Goal: Task Accomplishment & Management: Use online tool/utility

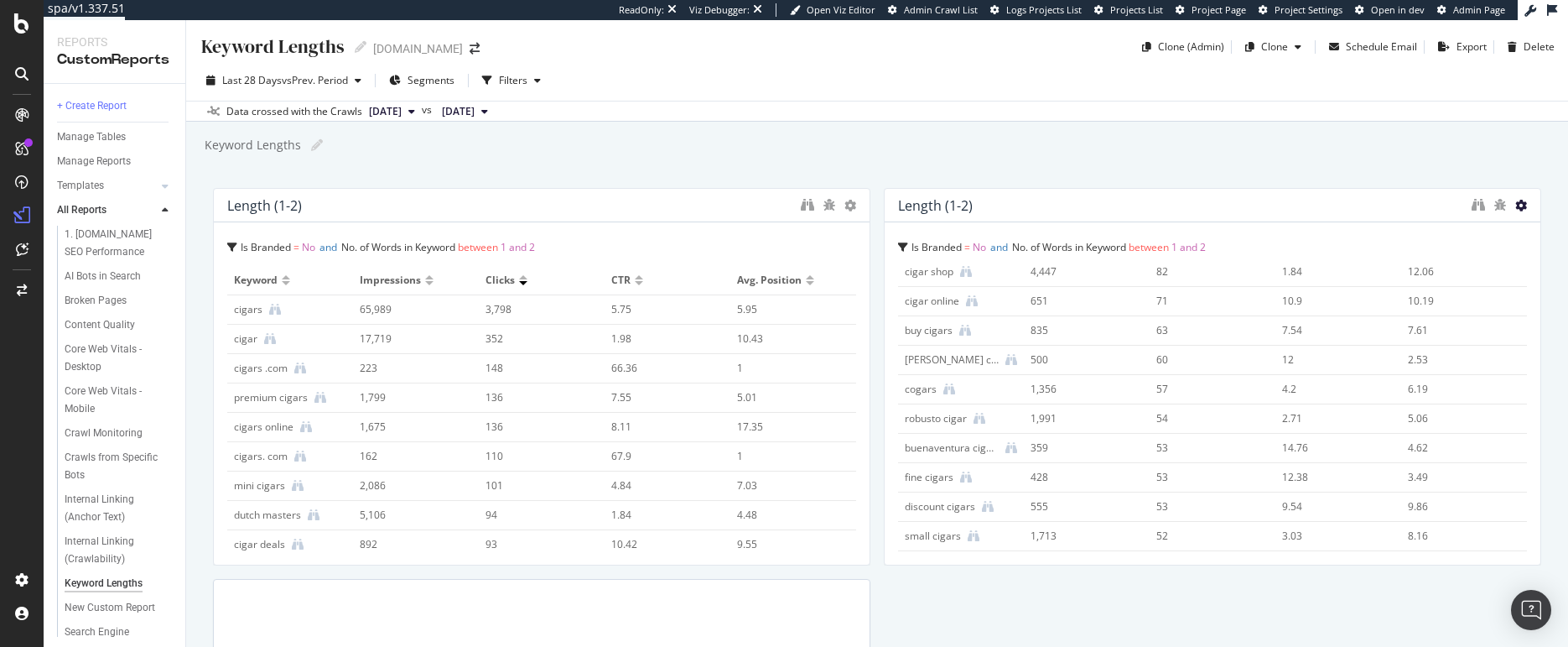
click at [1515, 201] on icon at bounding box center [1521, 206] width 12 height 12
click at [1474, 202] on span "Delete" at bounding box center [1476, 205] width 31 height 15
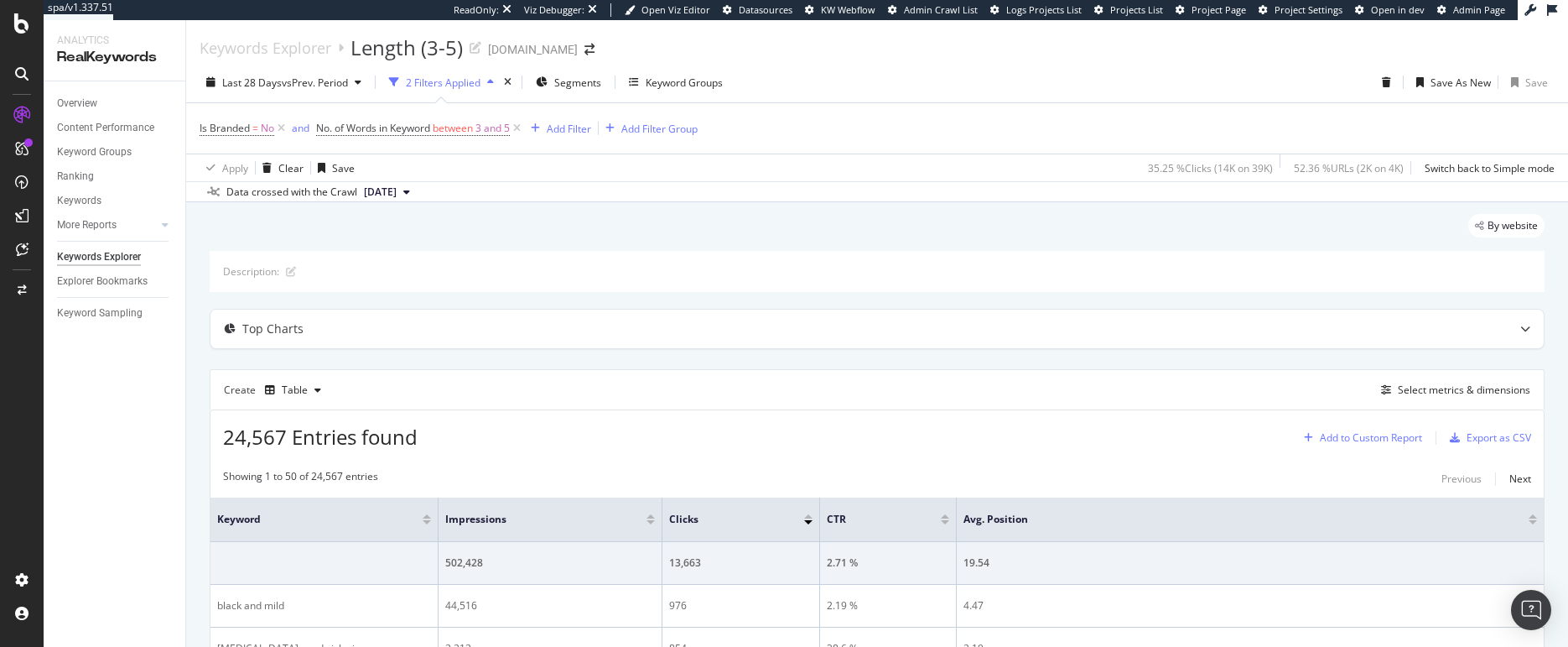
click at [1379, 437] on div "Add to Custom Report" at bounding box center [1370, 437] width 102 height 10
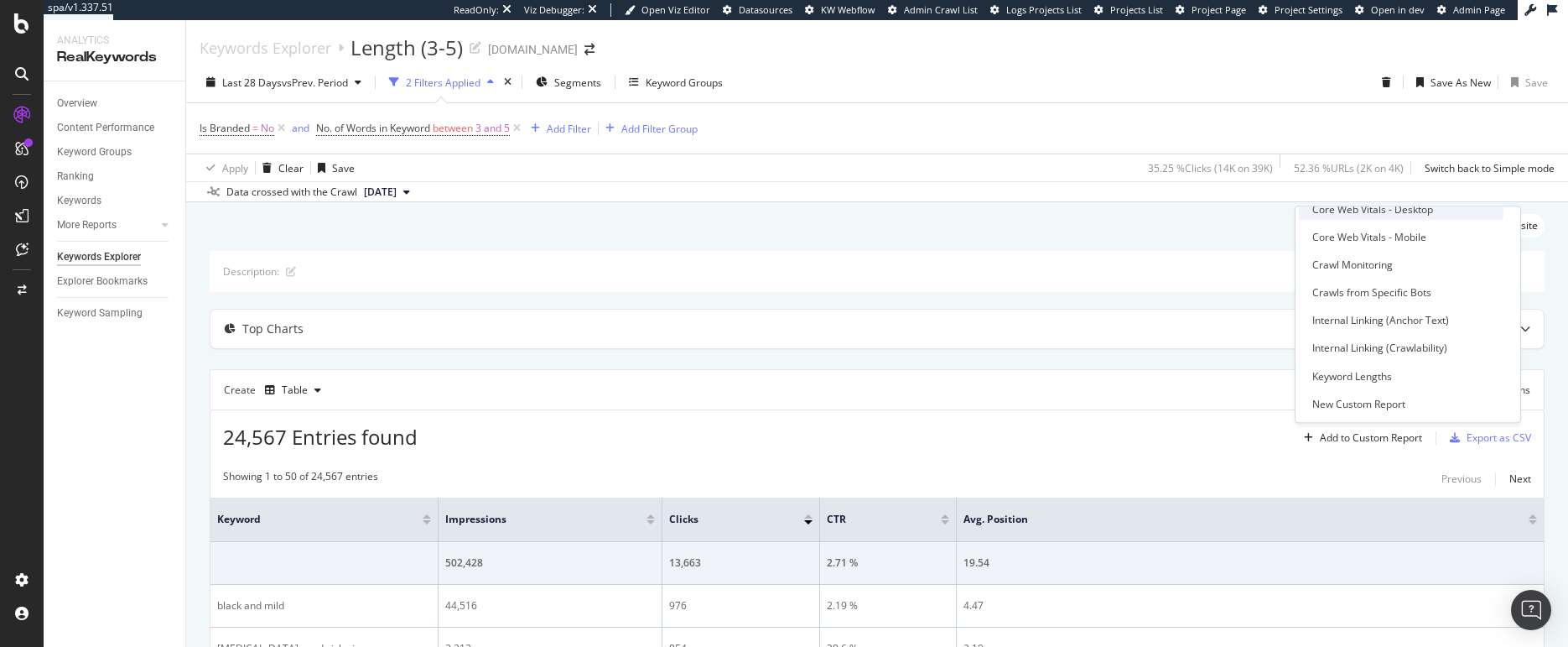
scroll to position [172, 0]
click at [1350, 352] on div "Keyword Lengths" at bounding box center [1351, 357] width 80 height 14
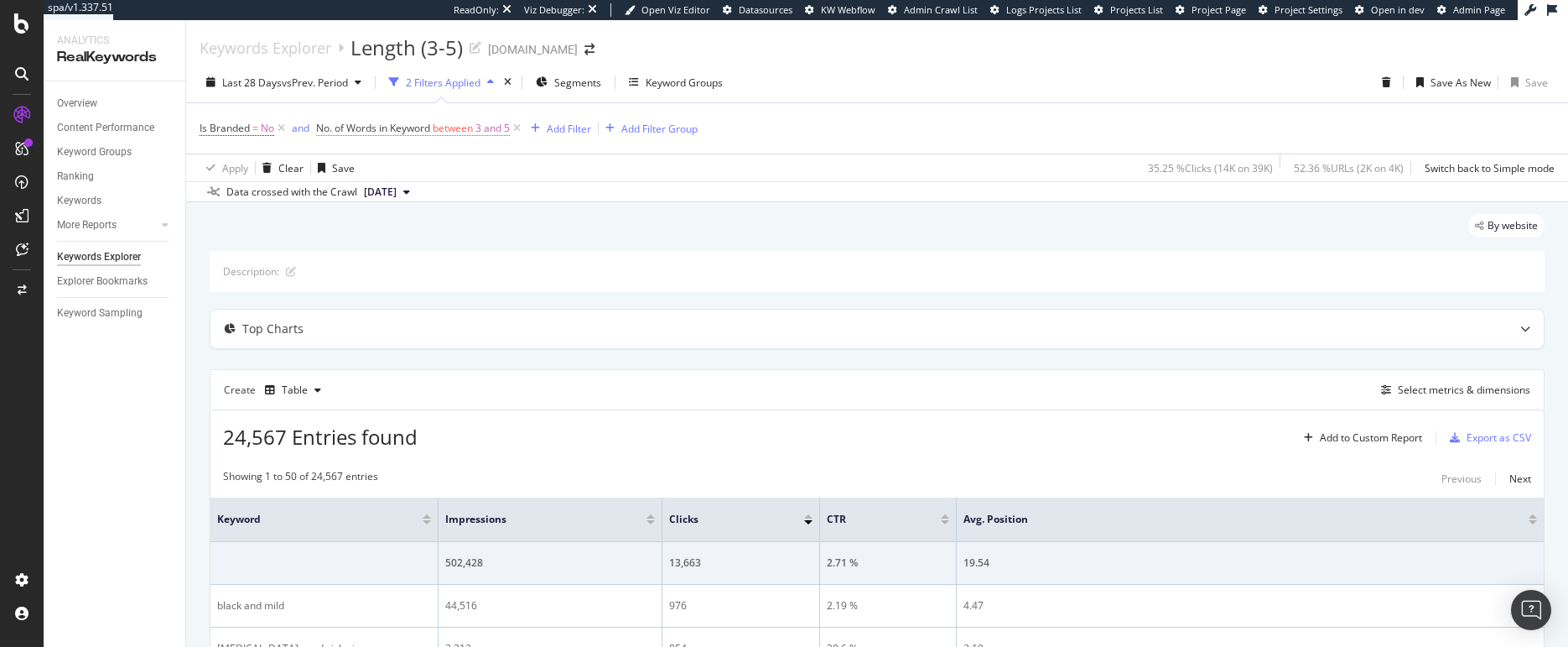
click at [448, 133] on span "between" at bounding box center [452, 128] width 40 height 14
drag, startPoint x: 339, startPoint y: 195, endPoint x: 325, endPoint y: 194, distance: 14.0
click at [325, 194] on div "Between 3 and 5 Cancel Add filter Apply" at bounding box center [423, 222] width 212 height 162
type input "6"
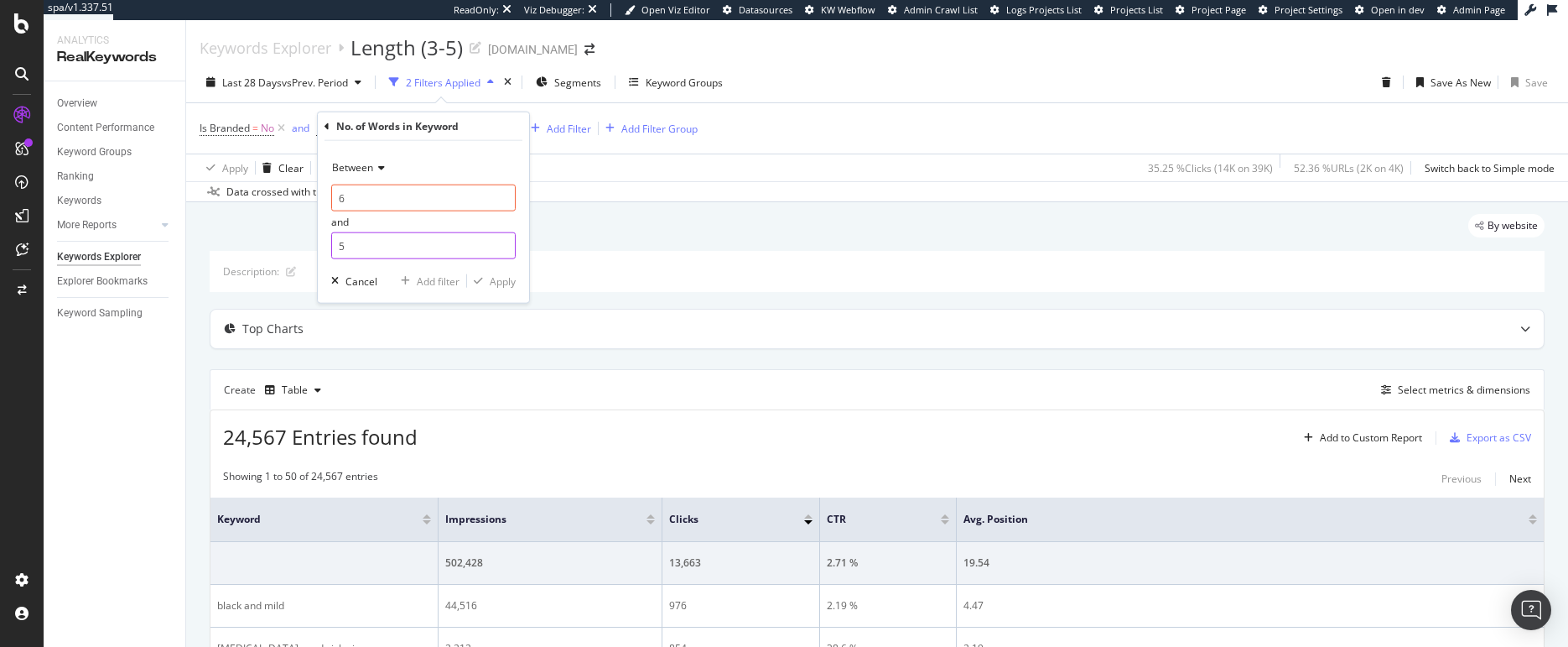
drag, startPoint x: 363, startPoint y: 244, endPoint x: 314, endPoint y: 240, distance: 49.2
click at [314, 240] on body "spa/v1.337.51 ReadOnly: Viz Debugger: Open Viz Editor Datasources KW Webflow Ad…" at bounding box center [784, 323] width 1568 height 647
drag, startPoint x: 341, startPoint y: 240, endPoint x: 327, endPoint y: 240, distance: 14.0
click at [327, 240] on div "Between 6 and 5 Cancel Add filter Apply" at bounding box center [423, 222] width 212 height 162
type input "8"
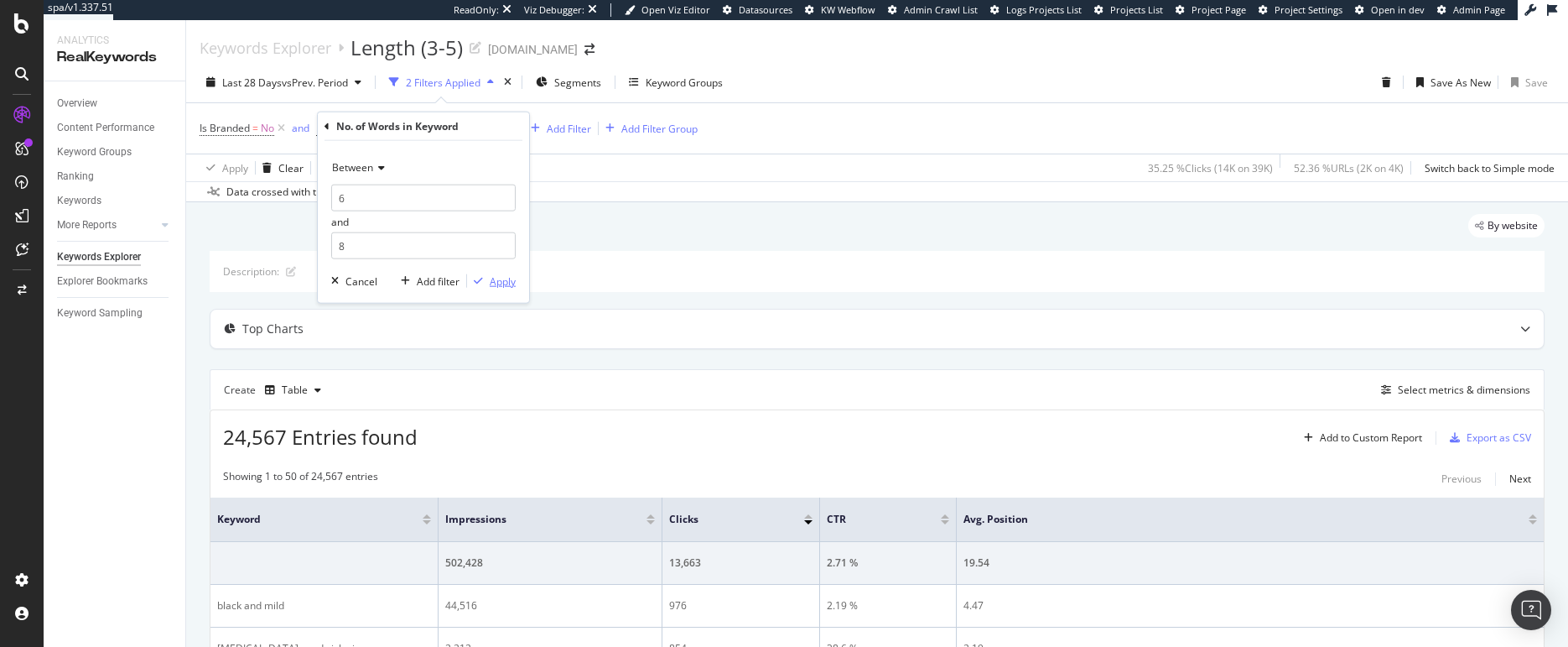
click at [505, 283] on div "Apply" at bounding box center [502, 281] width 26 height 14
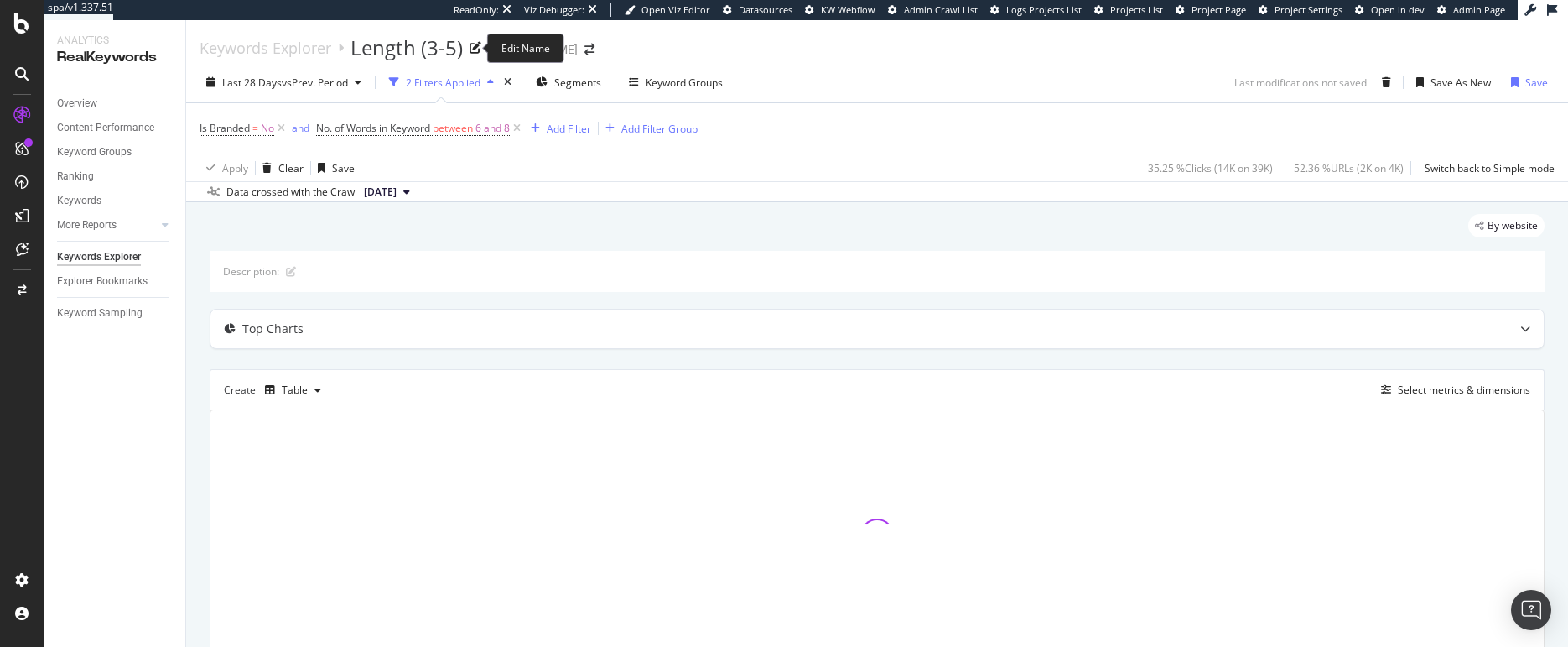
click at [454, 48] on div "Length (3-5)" at bounding box center [407, 47] width 112 height 29
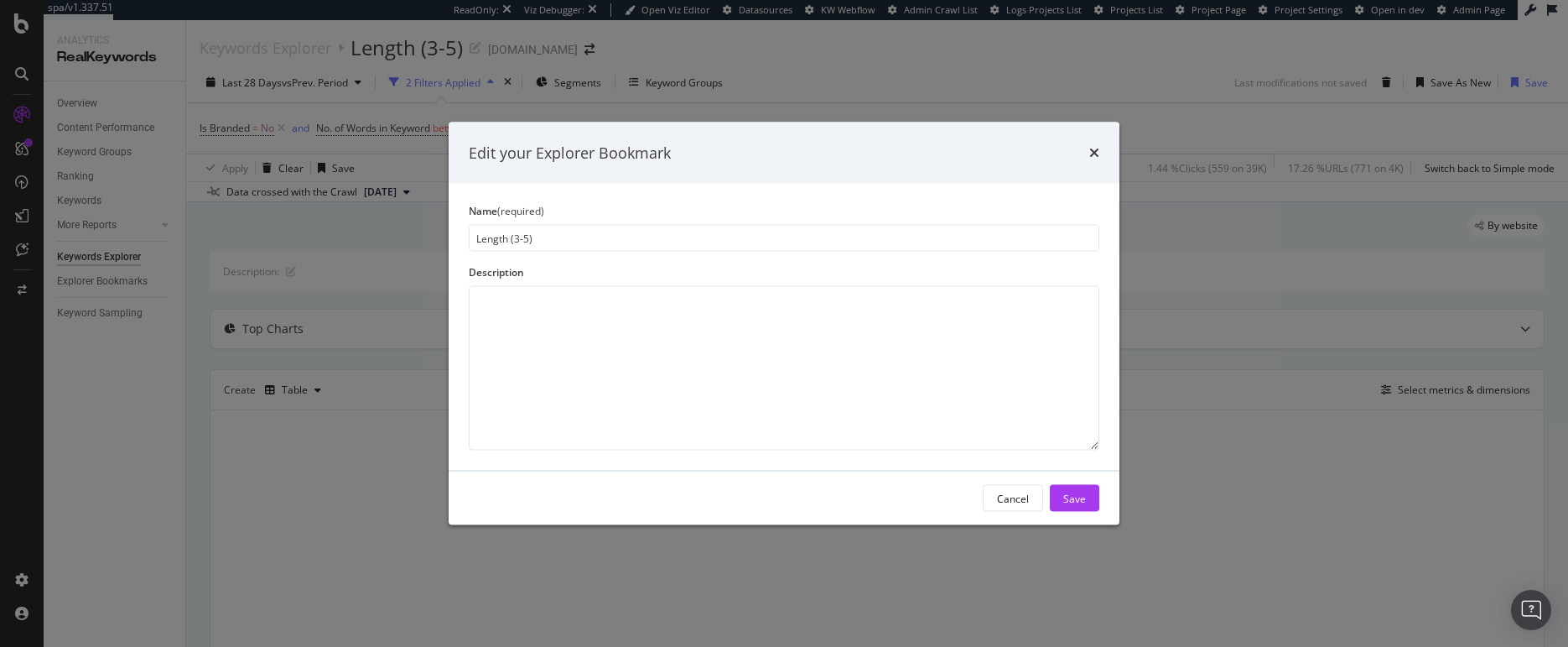
drag, startPoint x: 528, startPoint y: 237, endPoint x: 512, endPoint y: 238, distance: 16.0
click at [512, 238] on input "Length (3-5)" at bounding box center [784, 237] width 630 height 27
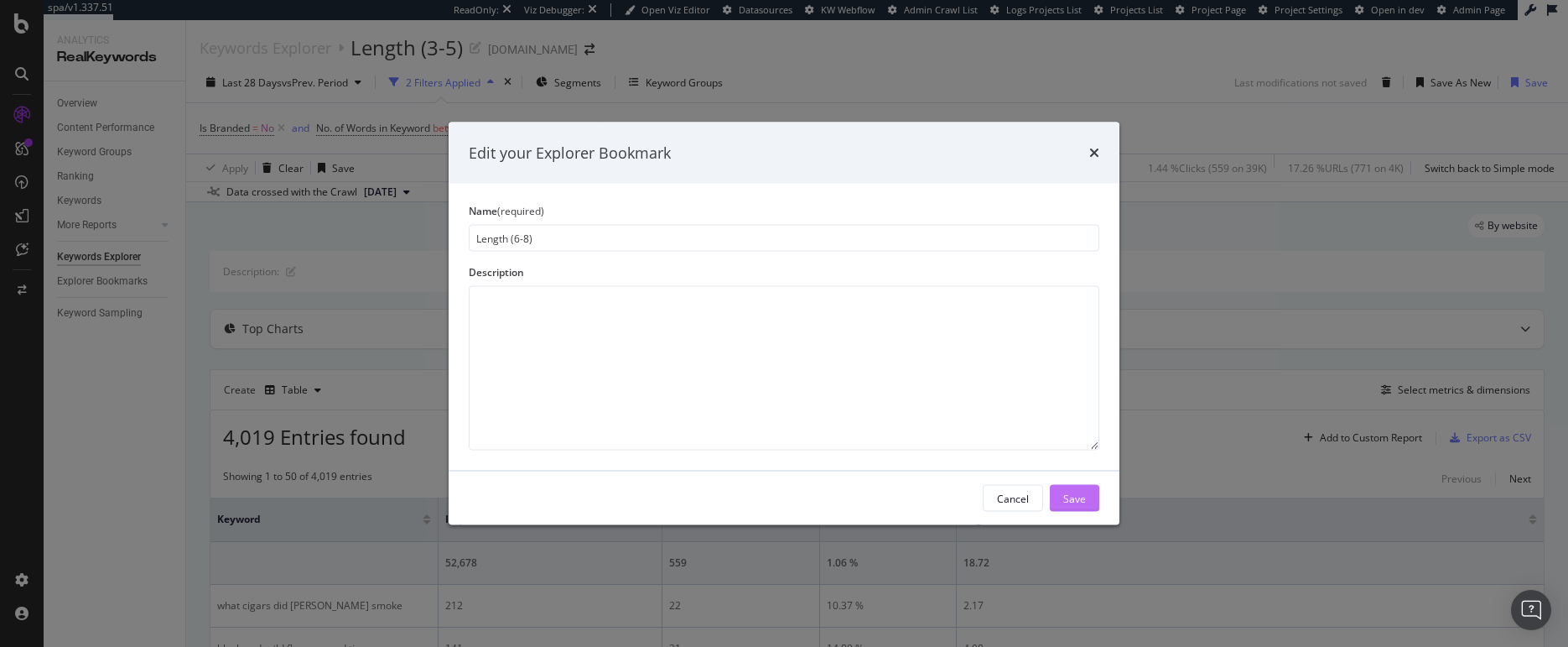
type input "Length (6-8)"
click at [1063, 494] on div "Save" at bounding box center [1074, 497] width 23 height 14
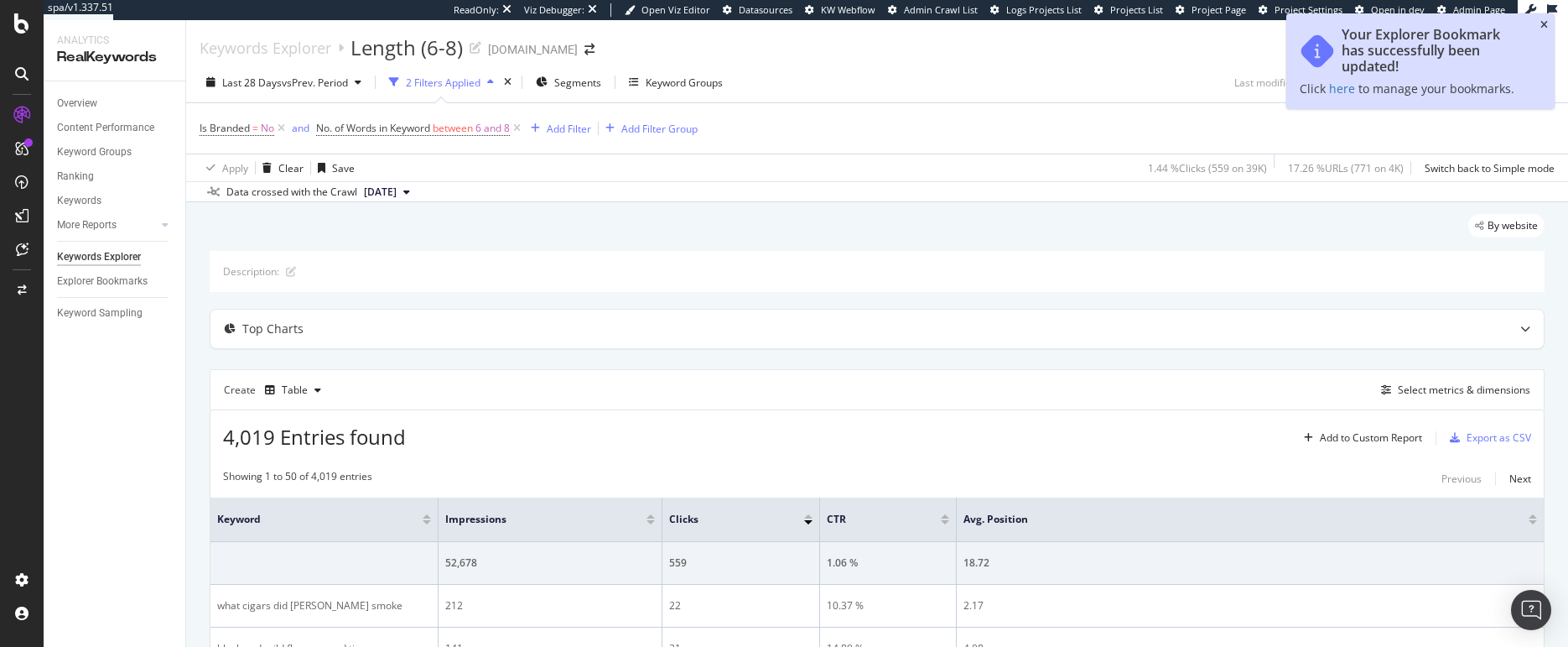
click at [1543, 22] on icon "close toast" at bounding box center [1543, 25] width 8 height 10
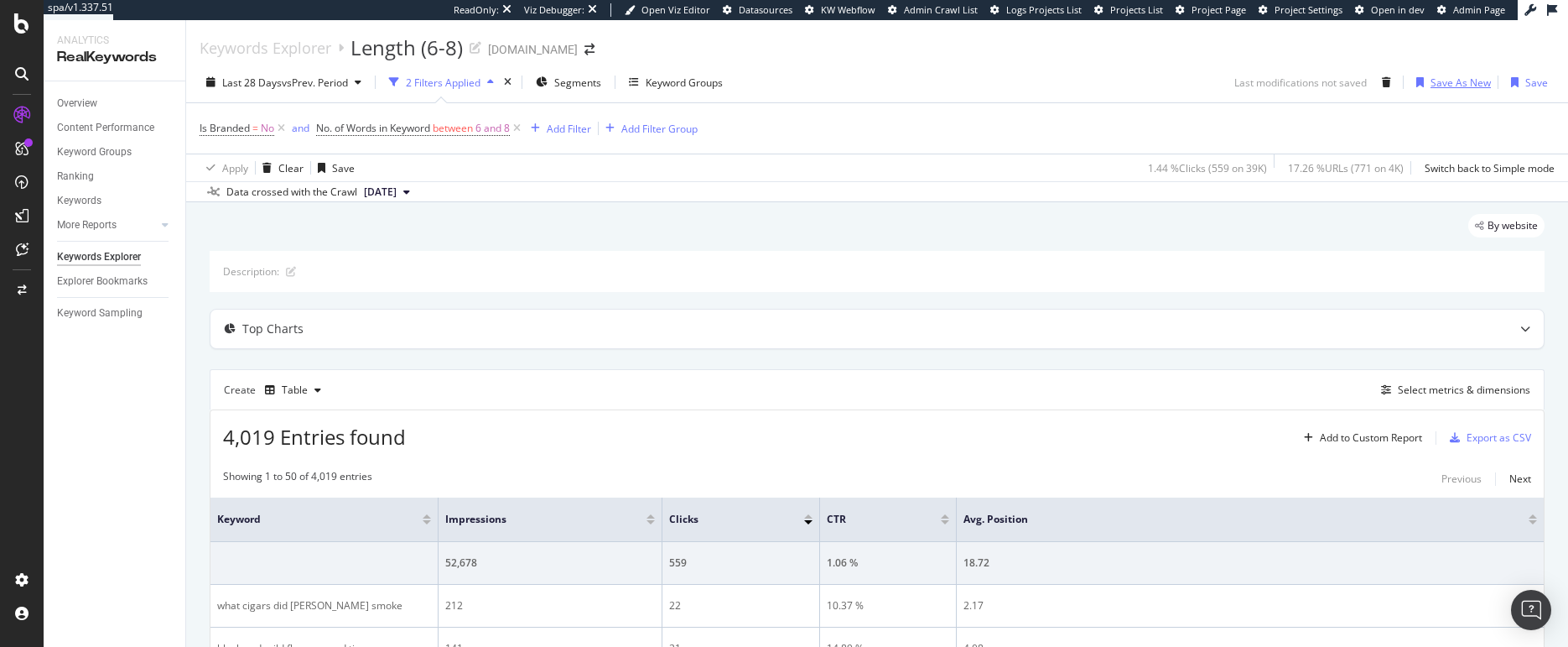
click at [1463, 82] on div "Save As New" at bounding box center [1460, 83] width 60 height 14
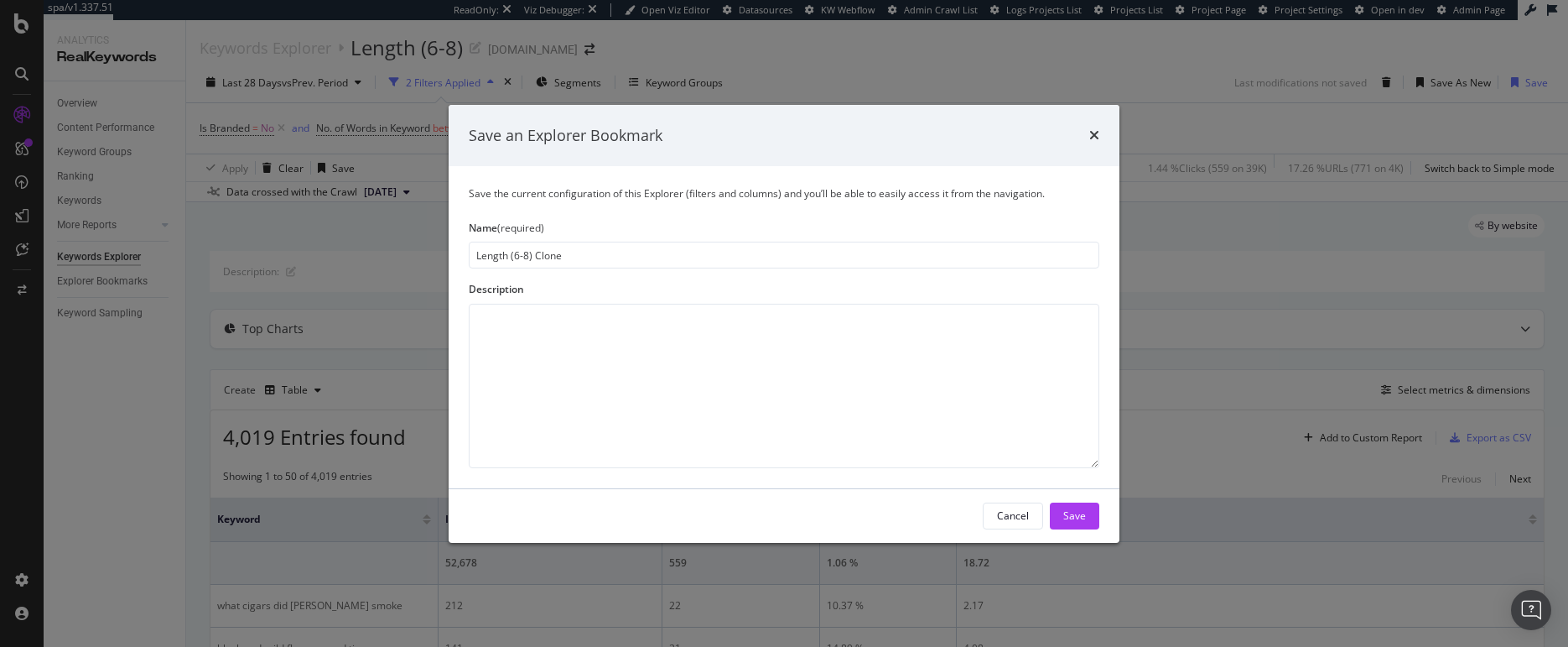
drag, startPoint x: 1078, startPoint y: 520, endPoint x: 569, endPoint y: 299, distance: 554.9
click at [577, 307] on div "Save an Explorer Bookmark Save the current configuration of this Explorer (filt…" at bounding box center [784, 323] width 670 height 438
drag, startPoint x: 533, startPoint y: 256, endPoint x: 598, endPoint y: 263, distance: 65.4
click at [596, 263] on input "Length (6-8) Clone" at bounding box center [784, 254] width 630 height 27
type input "Length (6-8) Clone88=="
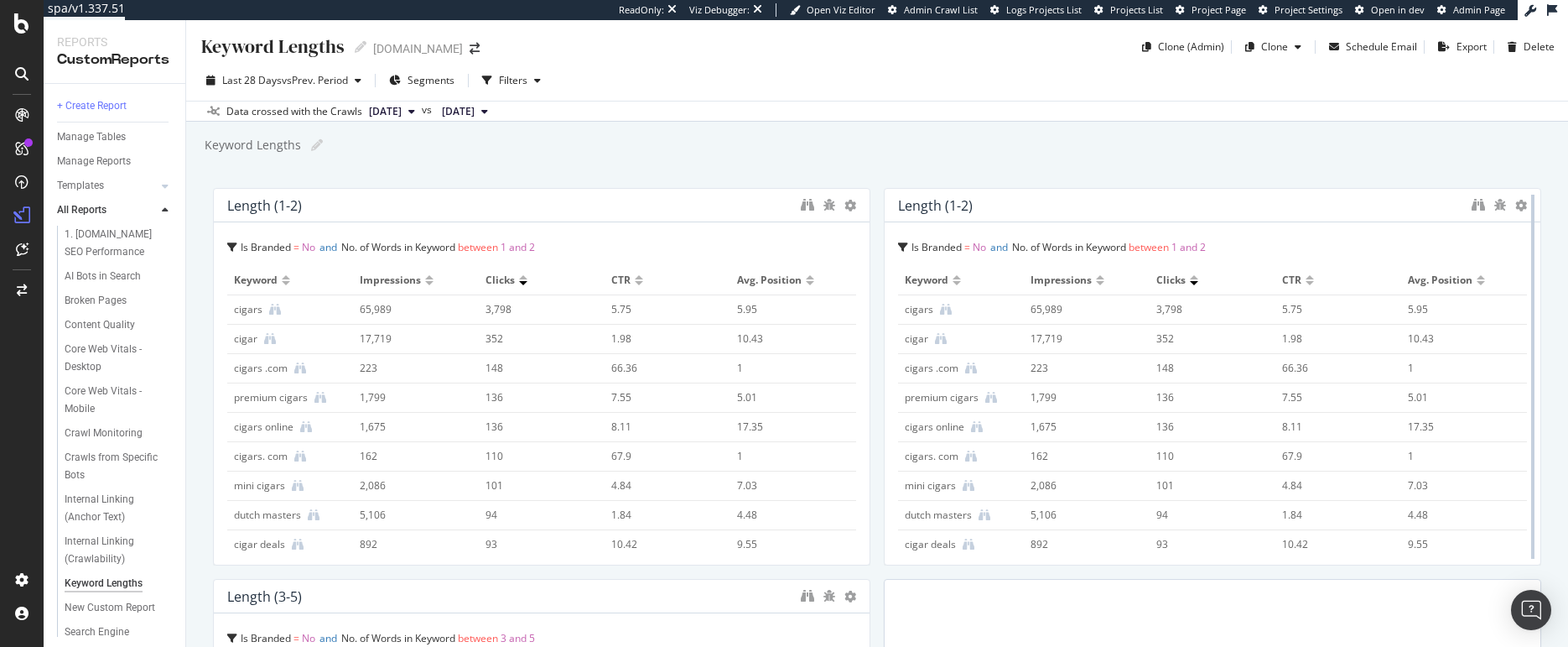
click at [1524, 204] on div at bounding box center [1532, 376] width 17 height 377
click at [1515, 204] on icon at bounding box center [1521, 206] width 12 height 12
click at [1457, 207] on div "Delete" at bounding box center [1464, 205] width 85 height 25
